Goal: Navigation & Orientation: Find specific page/section

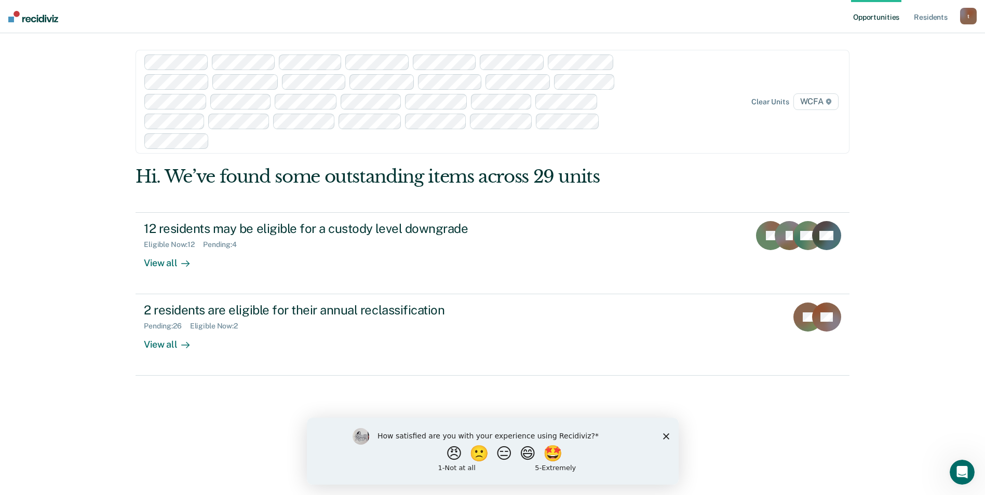
click at [663, 433] on polygon "Close survey" at bounding box center [665, 436] width 6 height 6
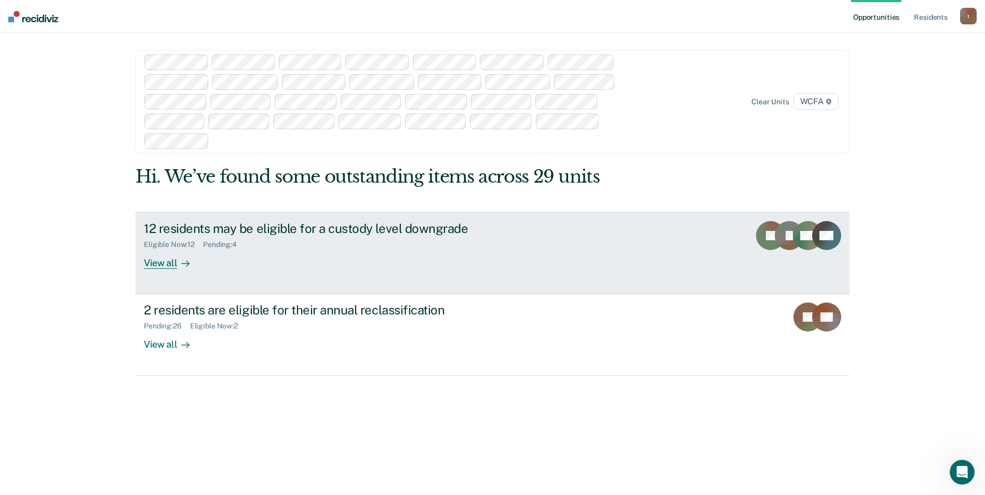
click at [181, 262] on icon at bounding box center [185, 264] width 8 height 8
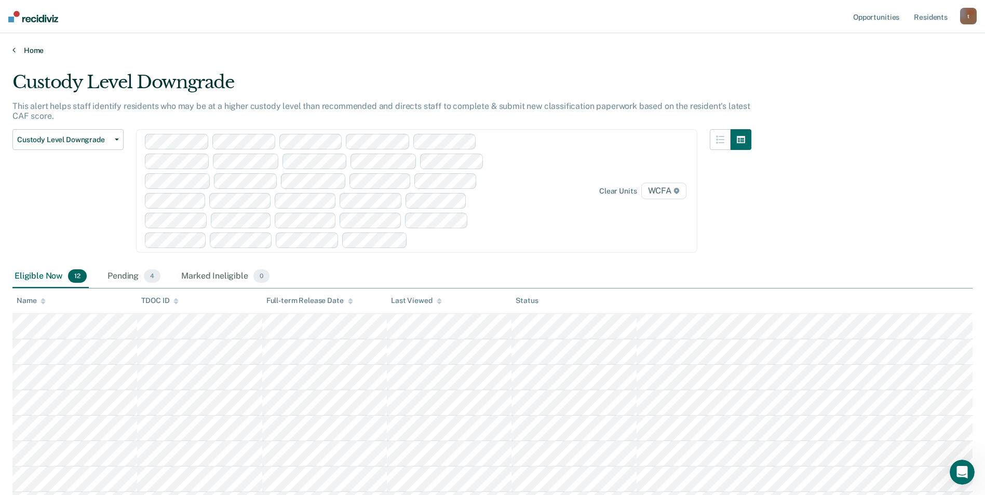
click at [16, 50] on link "Home" at bounding box center [492, 50] width 960 height 9
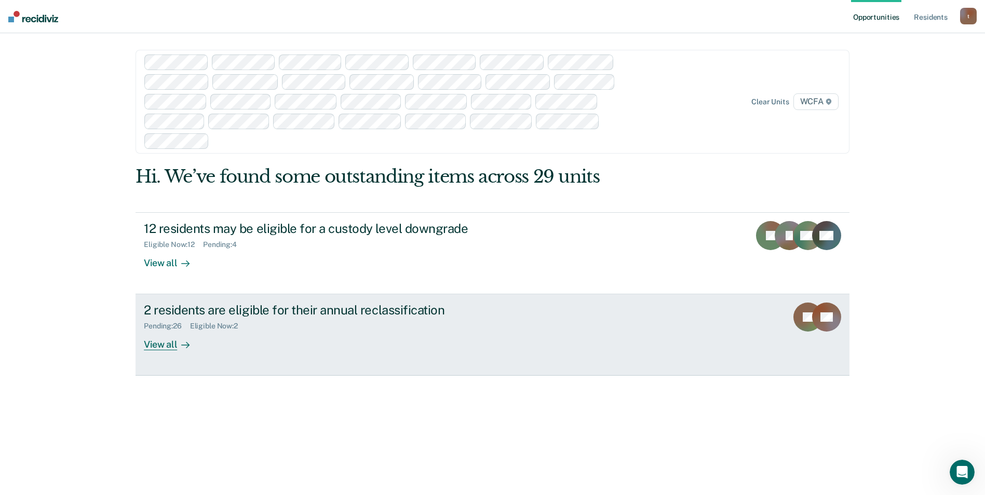
click at [177, 343] on div at bounding box center [183, 345] width 12 height 12
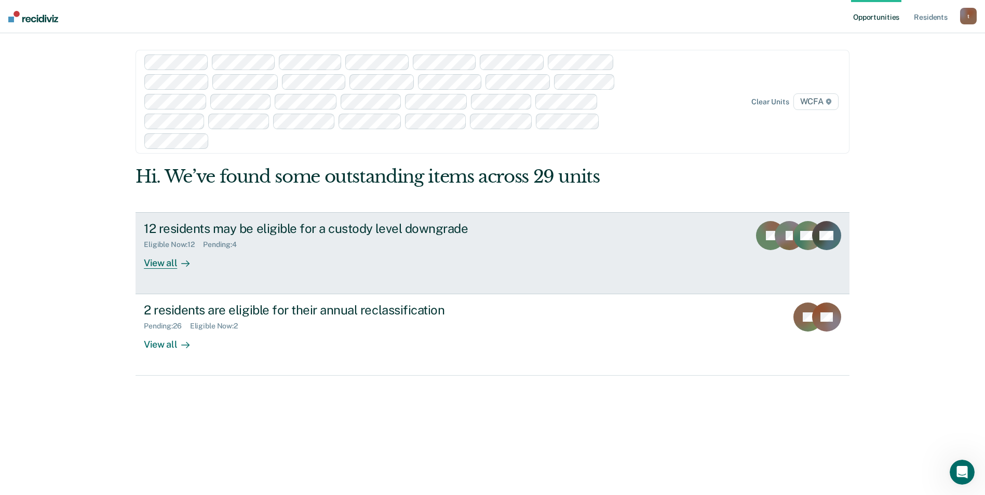
click at [166, 268] on div "View all" at bounding box center [173, 259] width 58 height 20
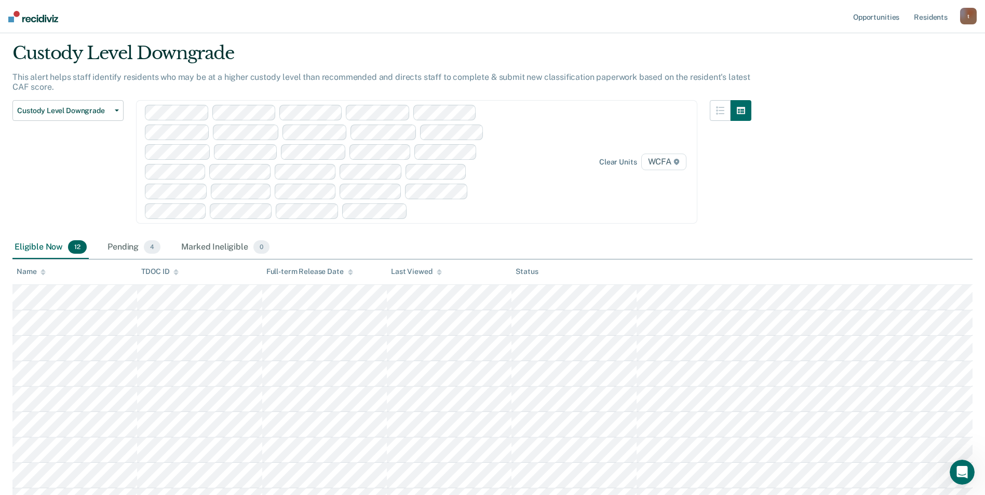
scroll to position [52, 0]
